Goal: Navigation & Orientation: Find specific page/section

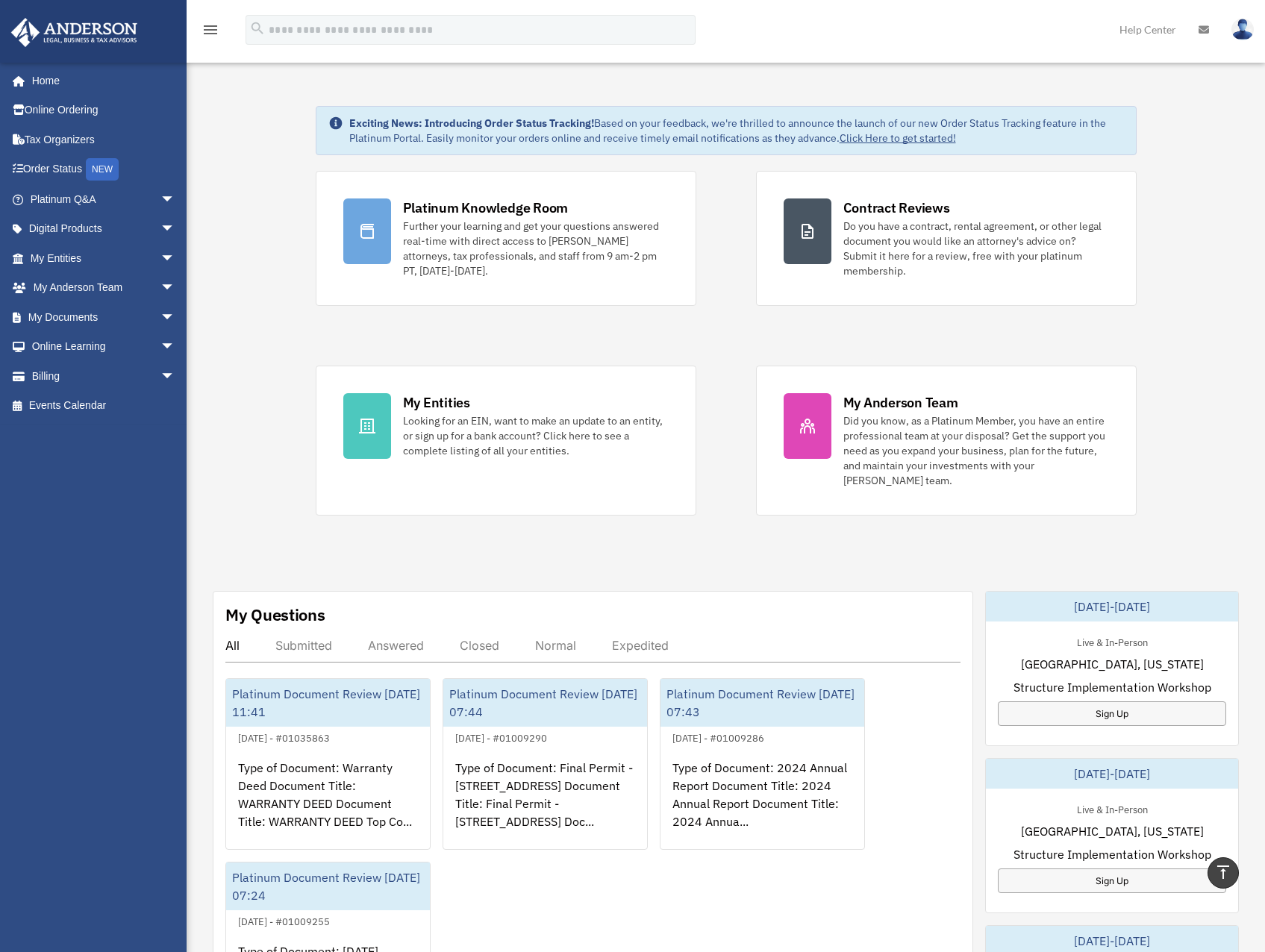
scroll to position [327, 0]
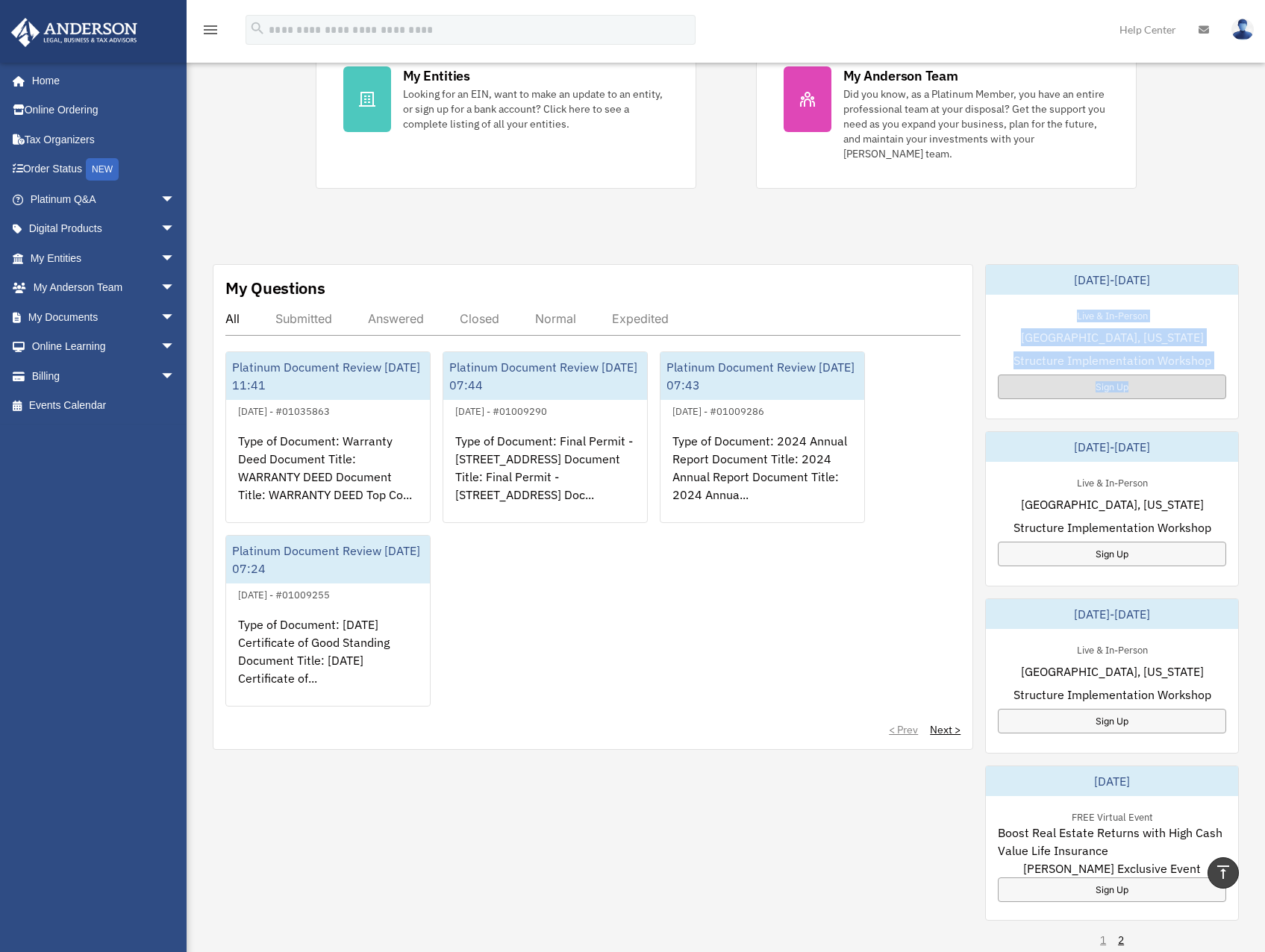
drag, startPoint x: 1077, startPoint y: 312, endPoint x: 1212, endPoint y: 375, distance: 149.0
click at [1212, 375] on div "Live & In-Person [GEOGRAPHIC_DATA], [US_STATE] Structure Implementation Worksho…" at bounding box center [1112, 353] width 252 height 117
click at [1100, 354] on span "Structure Implementation Workshop" at bounding box center [1112, 360] width 197 height 18
drag, startPoint x: 1100, startPoint y: 354, endPoint x: 1087, endPoint y: 350, distance: 13.6
click at [1087, 351] on span "Structure Implementation Workshop" at bounding box center [1112, 360] width 197 height 18
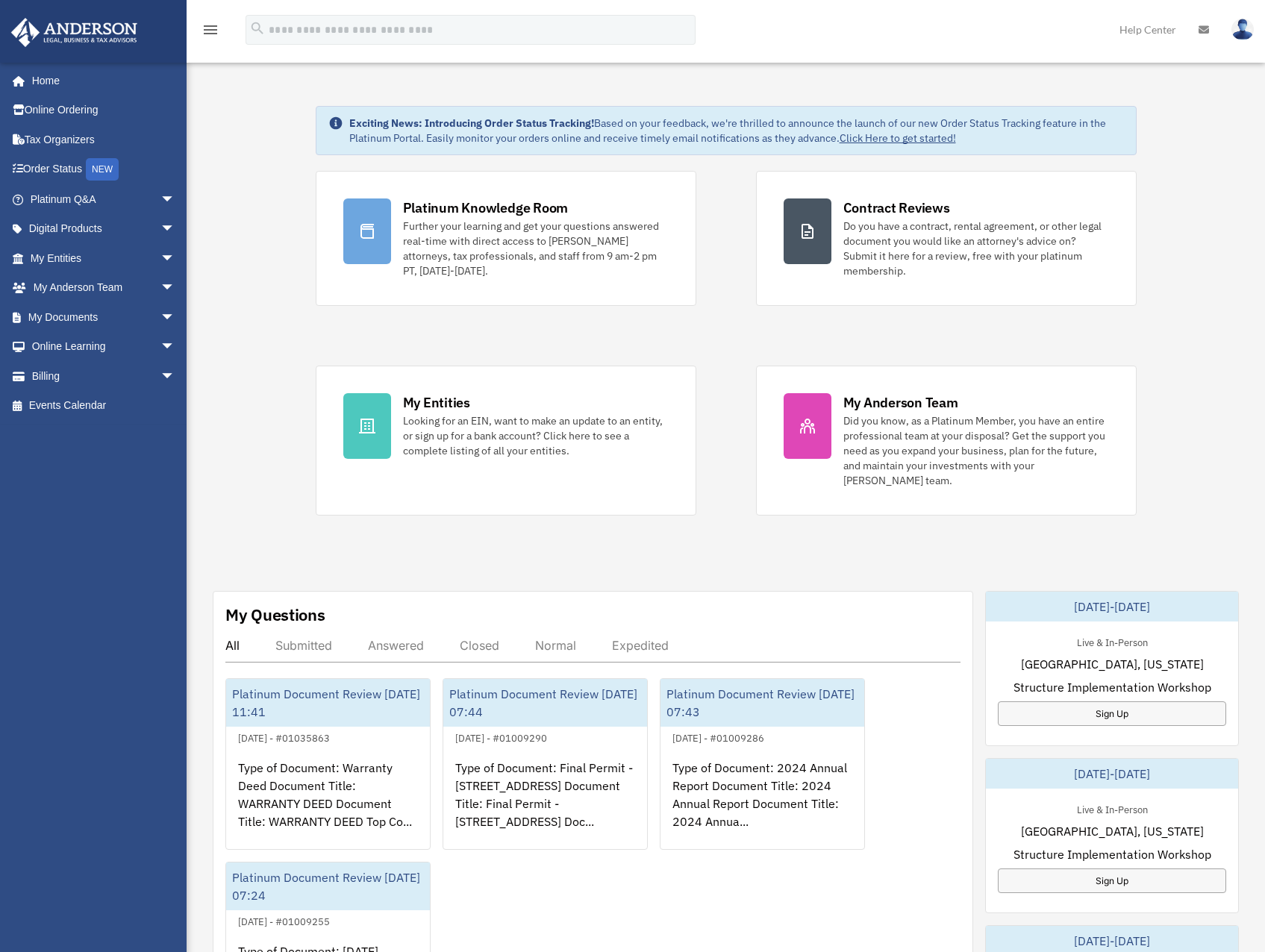
scroll to position [373, 0]
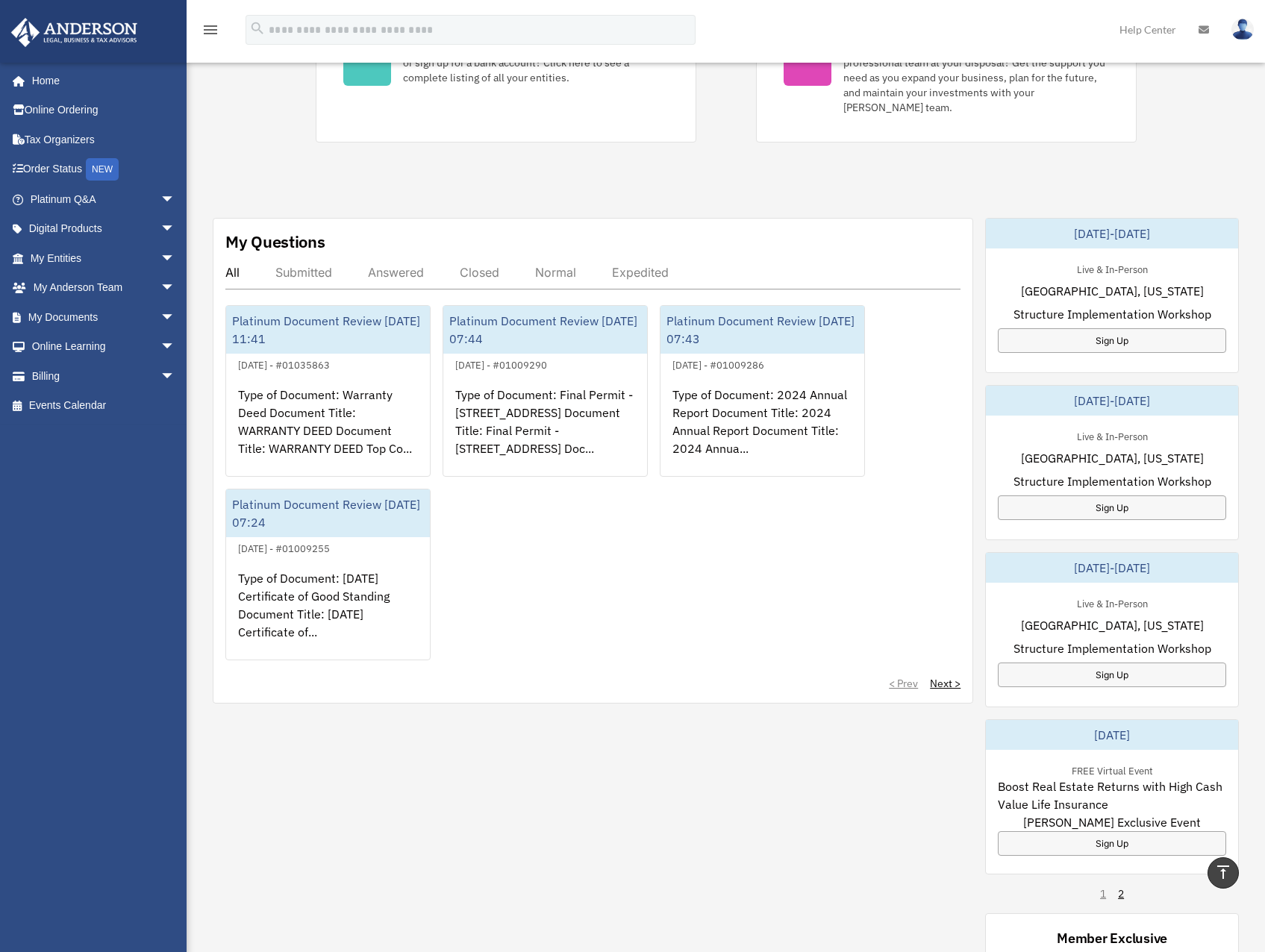
drag, startPoint x: 759, startPoint y: 241, endPoint x: 708, endPoint y: 218, distance: 55.9
click at [710, 219] on div "My Questions All Submitted Answered Closed Normal Expedited Platinum Document R…" at bounding box center [592, 460] width 760 height 486
click at [706, 213] on div "Exciting News: Introducing Order Status Tracking! Based on your feedback, we're…" at bounding box center [725, 396] width 1100 height 1402
click at [696, 206] on div "Exciting News: Introducing Order Status Tracking! Based on your feedback, we're…" at bounding box center [725, 396] width 1100 height 1402
drag, startPoint x: 733, startPoint y: 199, endPoint x: 702, endPoint y: 210, distance: 32.9
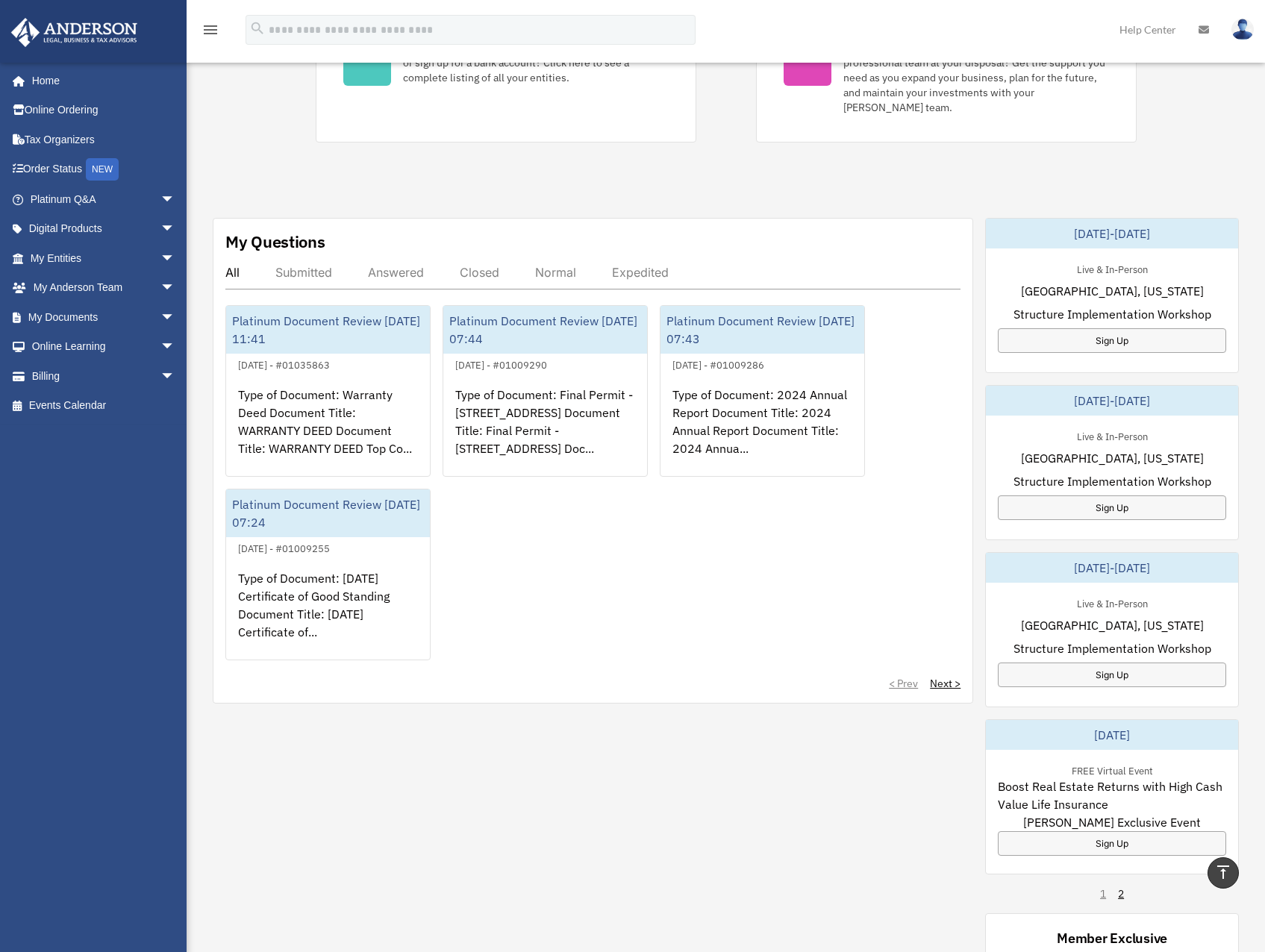
click at [702, 210] on div "Exciting News: Introducing Order Status Tracking! Based on your feedback, we're…" at bounding box center [725, 396] width 1100 height 1402
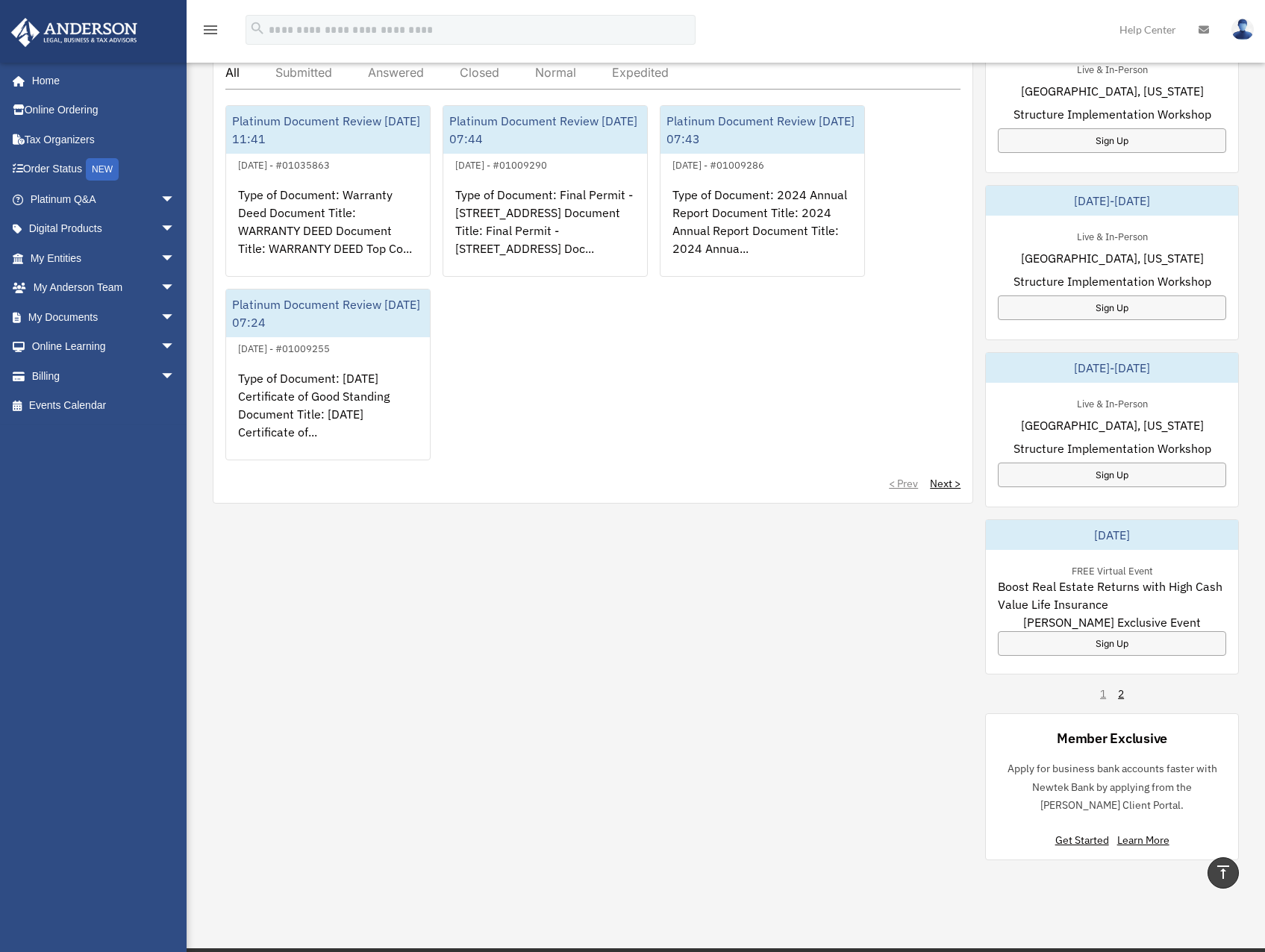
scroll to position [522, 0]
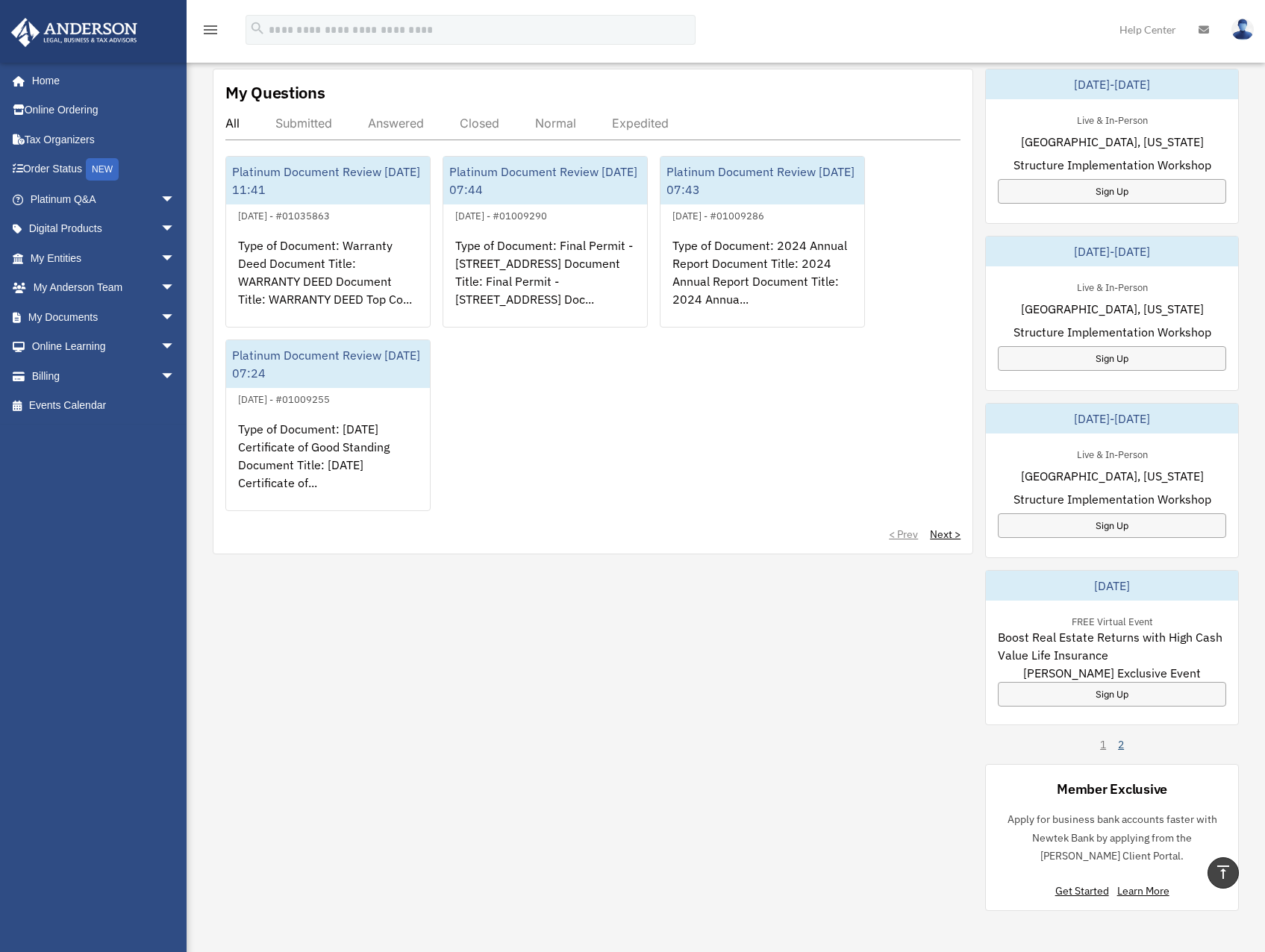
click at [1121, 744] on link "2" at bounding box center [1121, 745] width 6 height 15
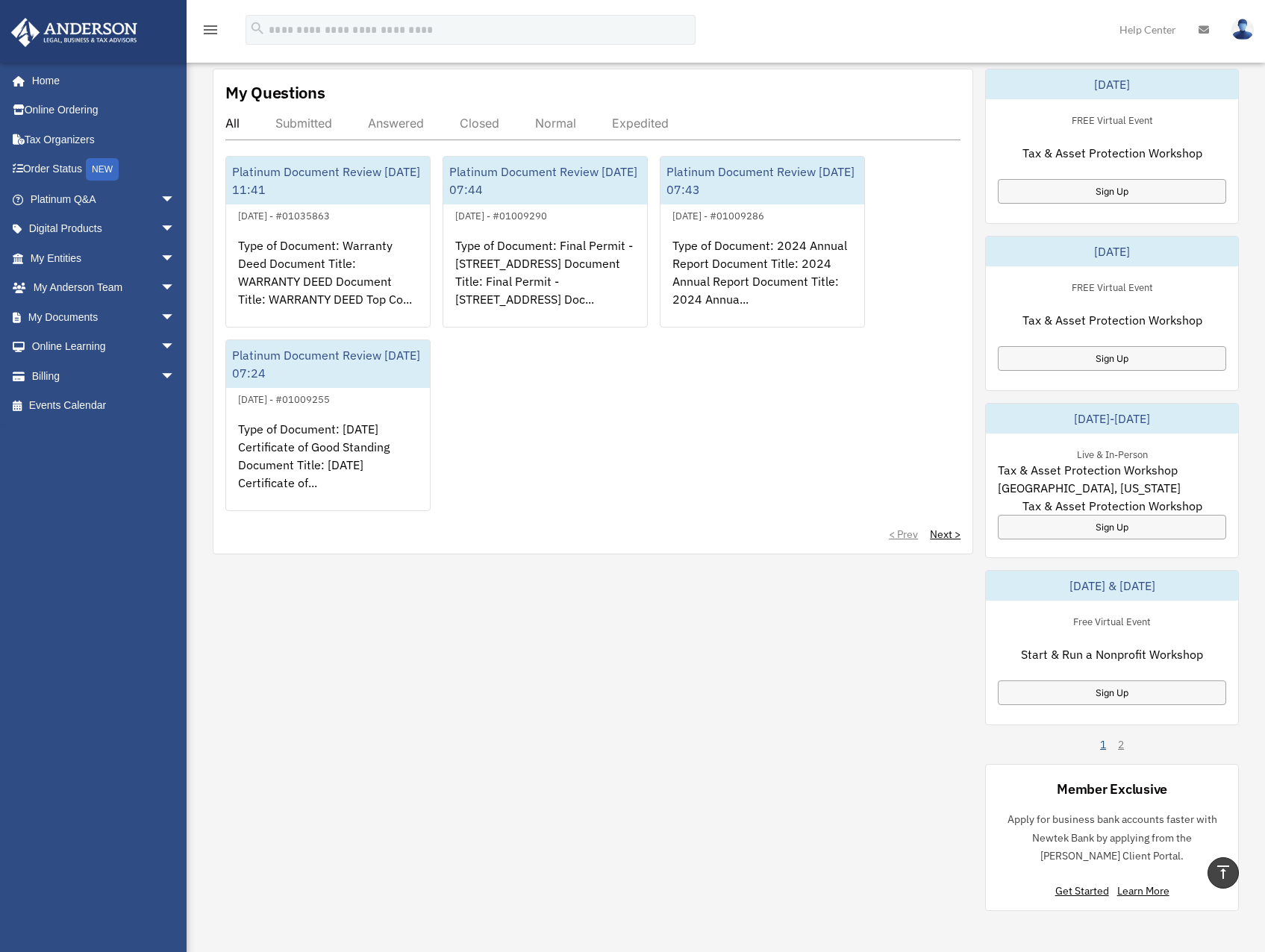
click at [1103, 747] on link "1" at bounding box center [1103, 745] width 6 height 15
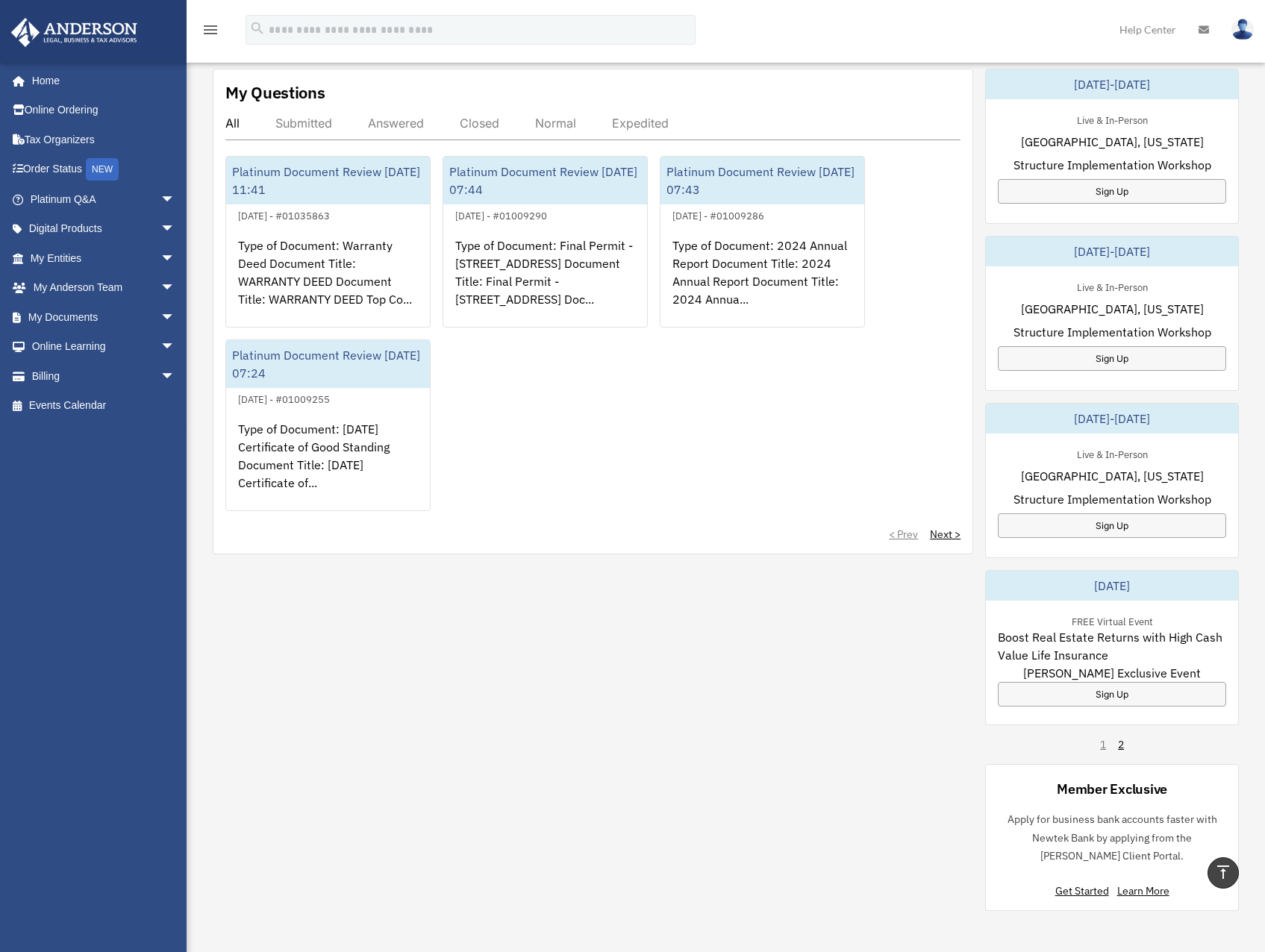
drag, startPoint x: 650, startPoint y: 661, endPoint x: 623, endPoint y: 651, distance: 28.8
click at [623, 651] on div "My Questions All Submitted Answered Closed Normal Expedited Platinum Document R…" at bounding box center [725, 489] width 1026 height 842
drag, startPoint x: 671, startPoint y: 623, endPoint x: 635, endPoint y: 651, distance: 45.6
click at [635, 651] on div "My Questions All Submitted Answered Closed Normal Expedited Platinum Document R…" at bounding box center [725, 489] width 1026 height 842
drag, startPoint x: 713, startPoint y: 640, endPoint x: 704, endPoint y: 615, distance: 26.6
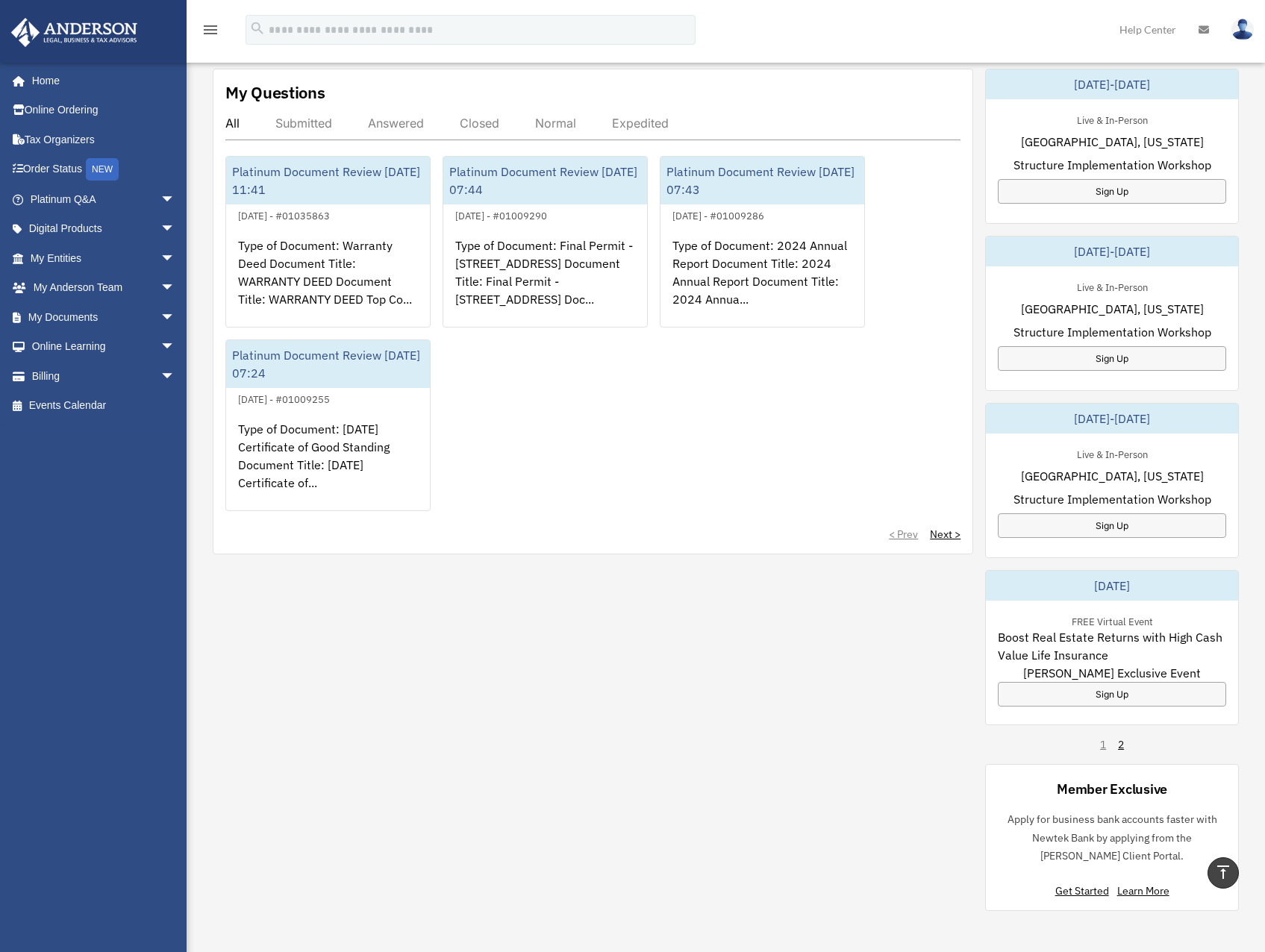
click at [692, 633] on div "My Questions All Submitted Answered Closed Normal Expedited Platinum Document R…" at bounding box center [725, 489] width 1026 height 842
drag, startPoint x: 705, startPoint y: 614, endPoint x: 674, endPoint y: 630, distance: 34.9
click at [674, 630] on div "My Questions All Submitted Answered Closed Normal Expedited Platinum Document R…" at bounding box center [725, 489] width 1026 height 842
